Goal: Use online tool/utility: Utilize a website feature to perform a specific function

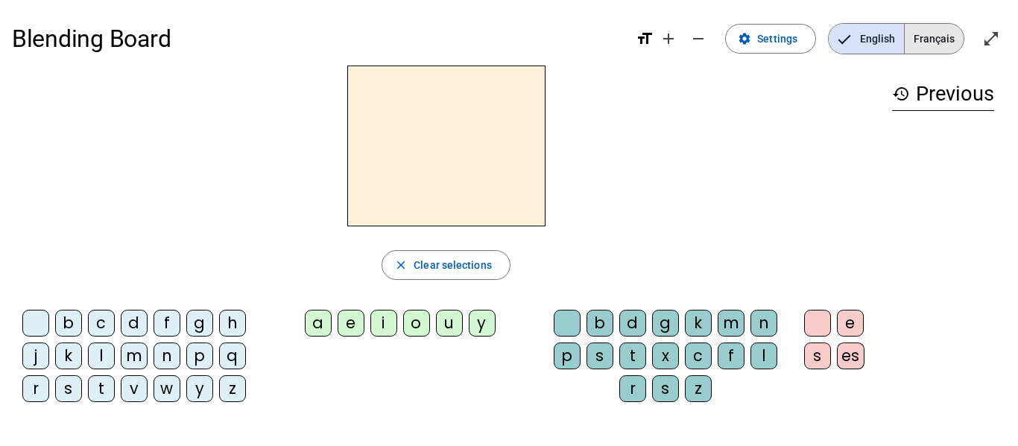
click at [936, 48] on span "Français" at bounding box center [934, 39] width 59 height 30
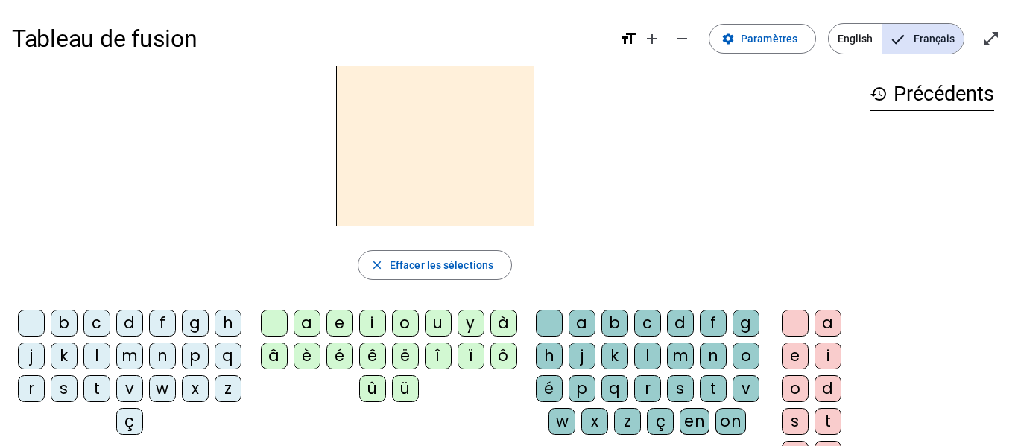
click at [933, 95] on h3 "history Précédents" at bounding box center [932, 95] width 124 height 34
click at [778, 37] on span "Paramètres" at bounding box center [769, 39] width 57 height 18
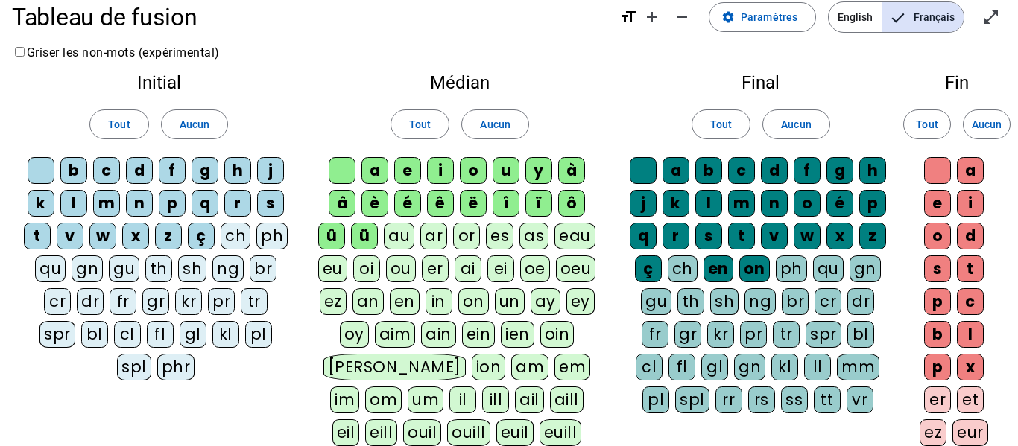
scroll to position [22, 0]
click at [547, 210] on div "ï" at bounding box center [538, 202] width 27 height 27
click at [505, 201] on div "î" at bounding box center [506, 202] width 27 height 27
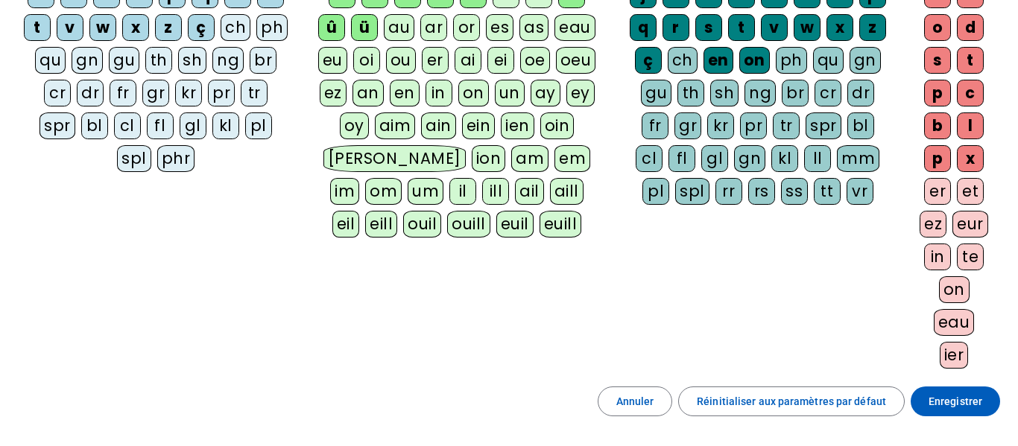
scroll to position [302, 0]
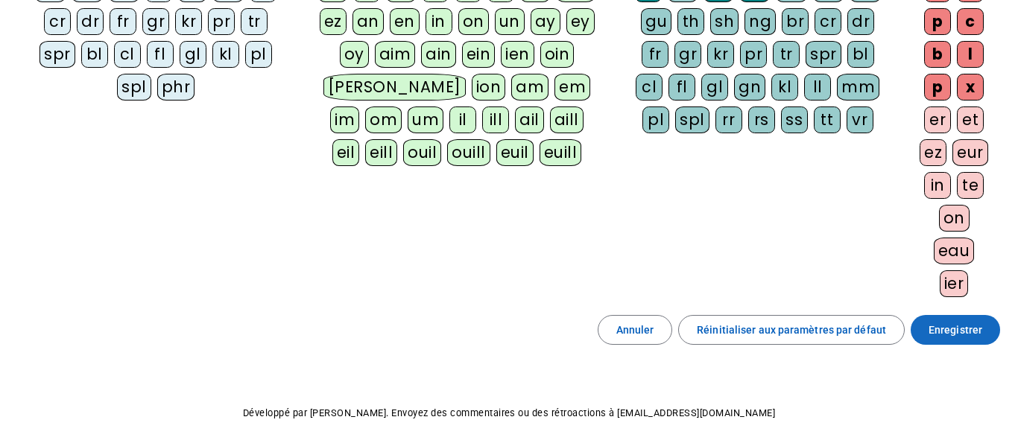
click at [944, 340] on span at bounding box center [955, 330] width 89 height 36
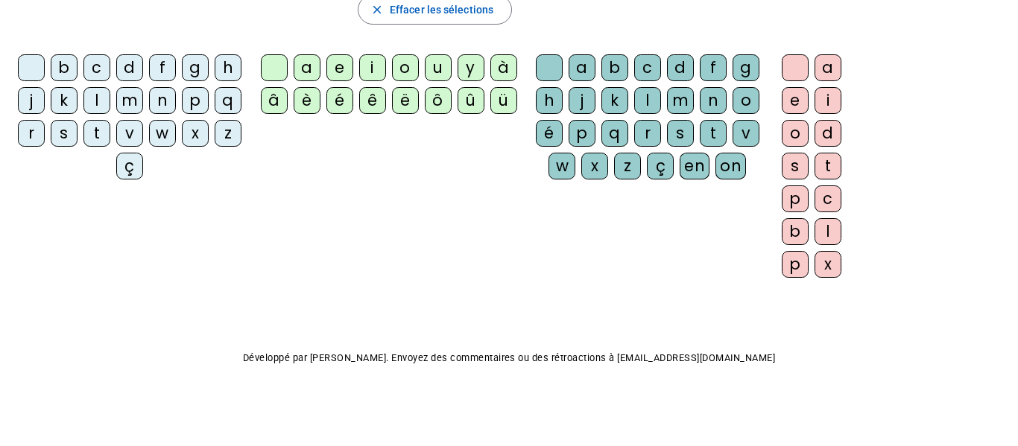
scroll to position [200, 0]
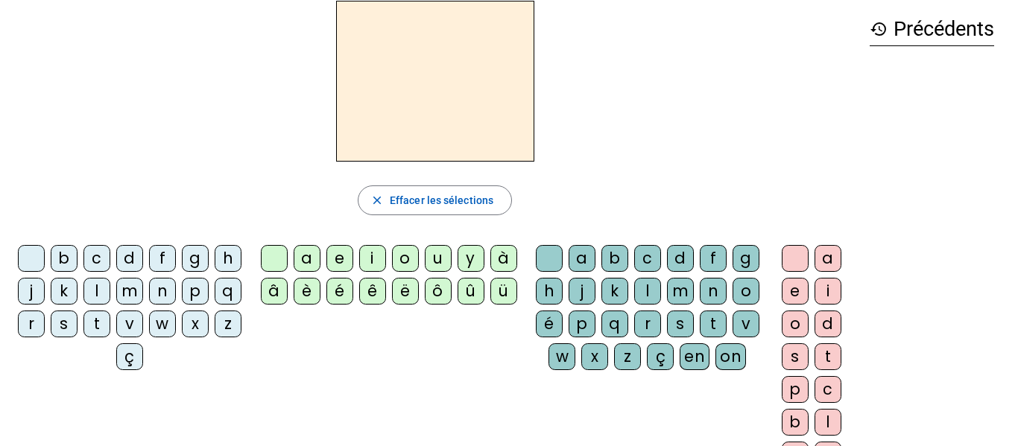
click at [429, 76] on h2 at bounding box center [435, 81] width 198 height 161
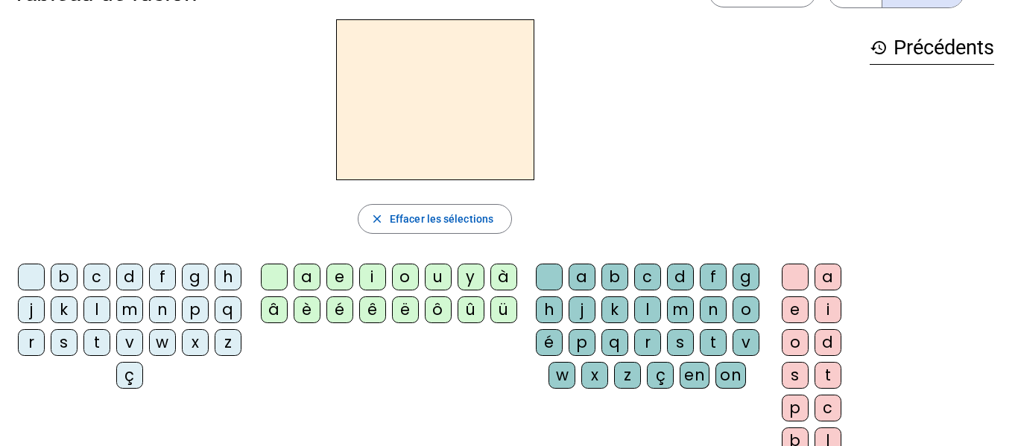
scroll to position [42, 0]
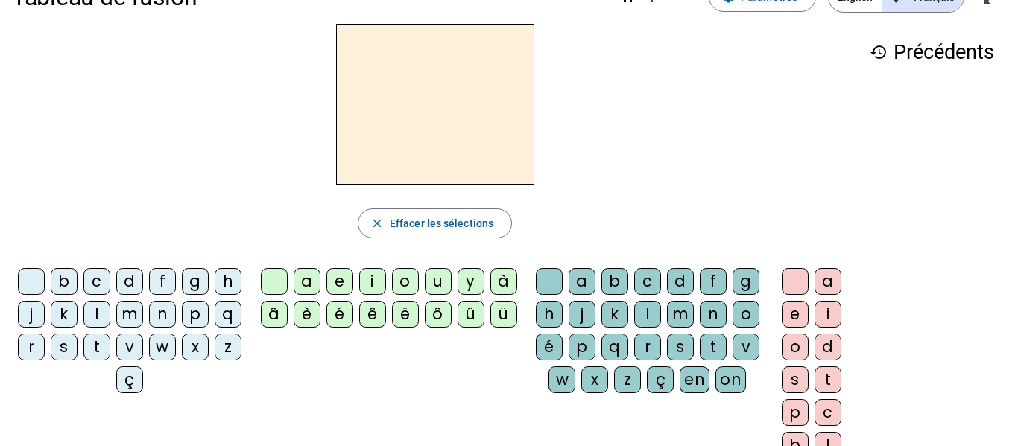
click at [110, 309] on div "l" at bounding box center [96, 314] width 27 height 27
click at [303, 287] on div "a" at bounding box center [307, 281] width 27 height 27
click at [143, 315] on div "m" at bounding box center [129, 314] width 27 height 27
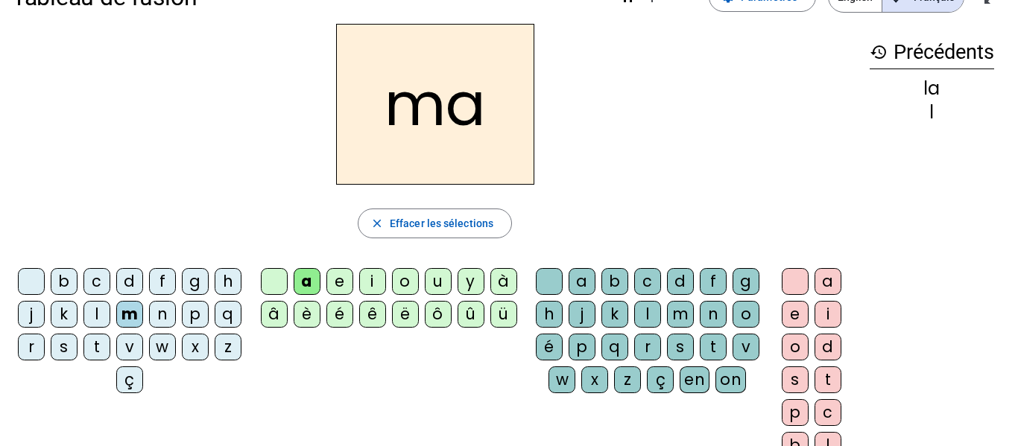
click at [563, 311] on div "h" at bounding box center [549, 314] width 27 height 27
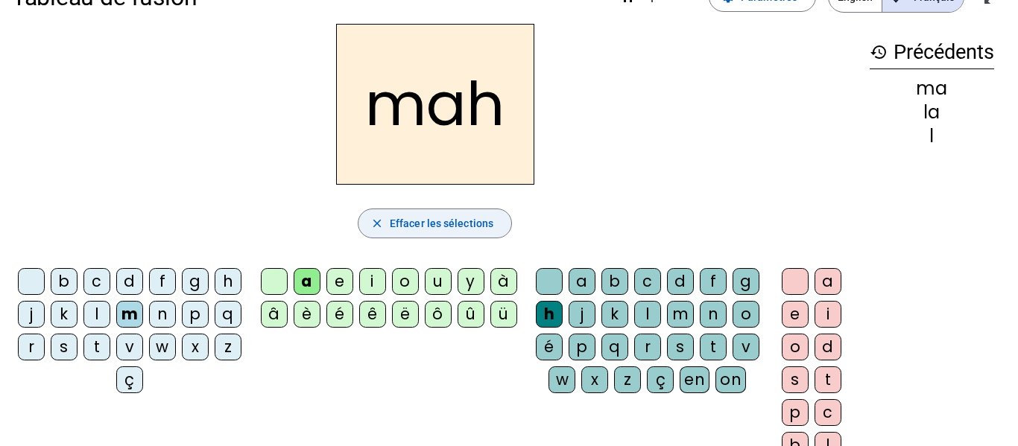
click at [451, 224] on span "Effacer les sélections" at bounding box center [442, 224] width 104 height 18
